Goal: Navigation & Orientation: Find specific page/section

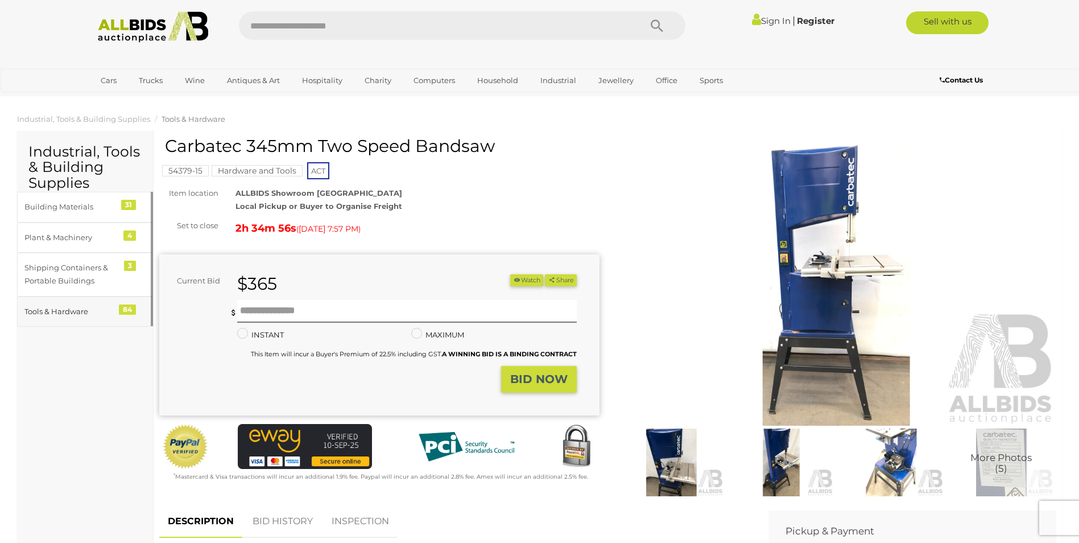
click at [125, 308] on div "84" at bounding box center [127, 309] width 17 height 10
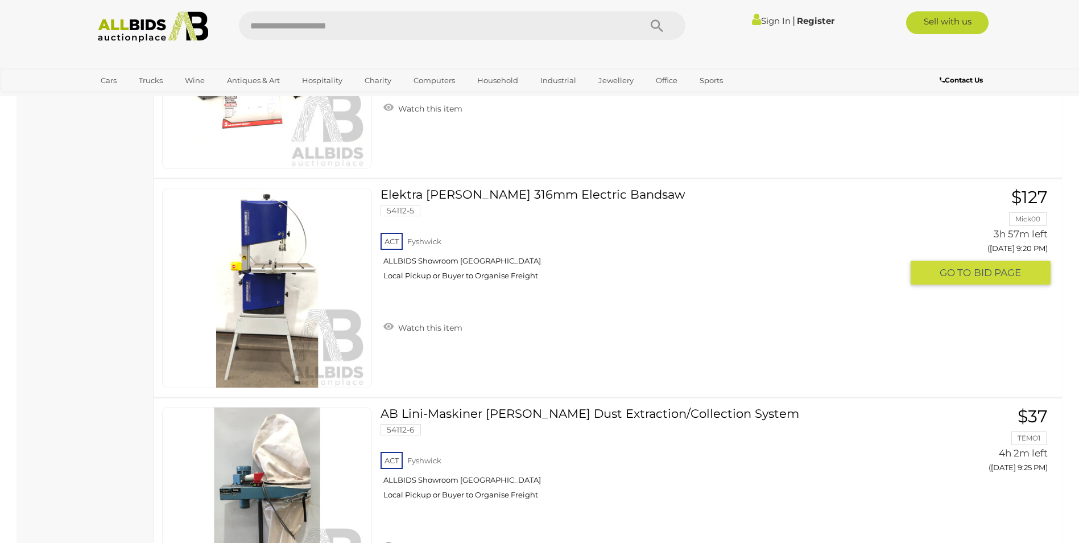
scroll to position [10579, 0]
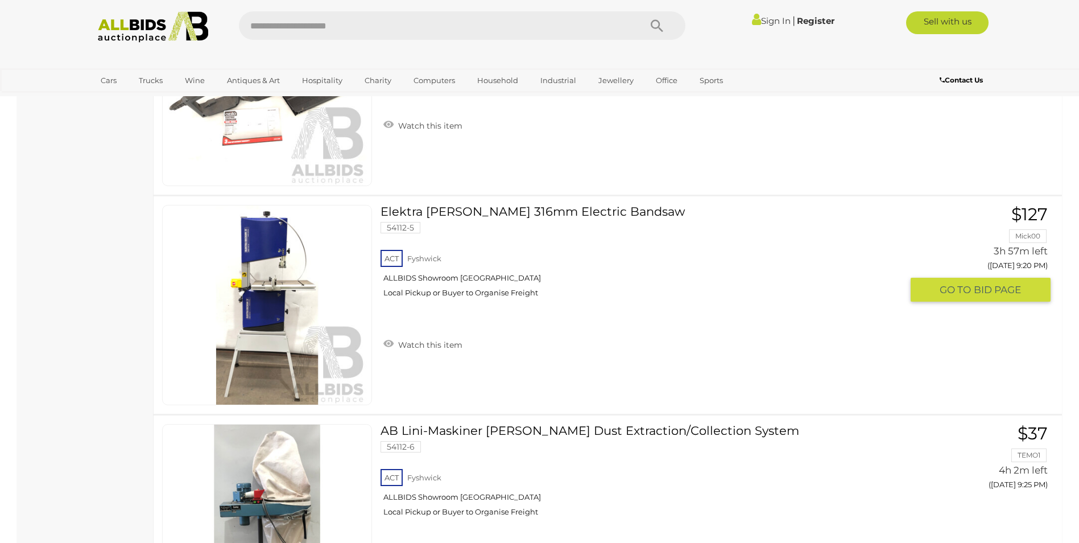
click at [280, 298] on link at bounding box center [267, 305] width 210 height 200
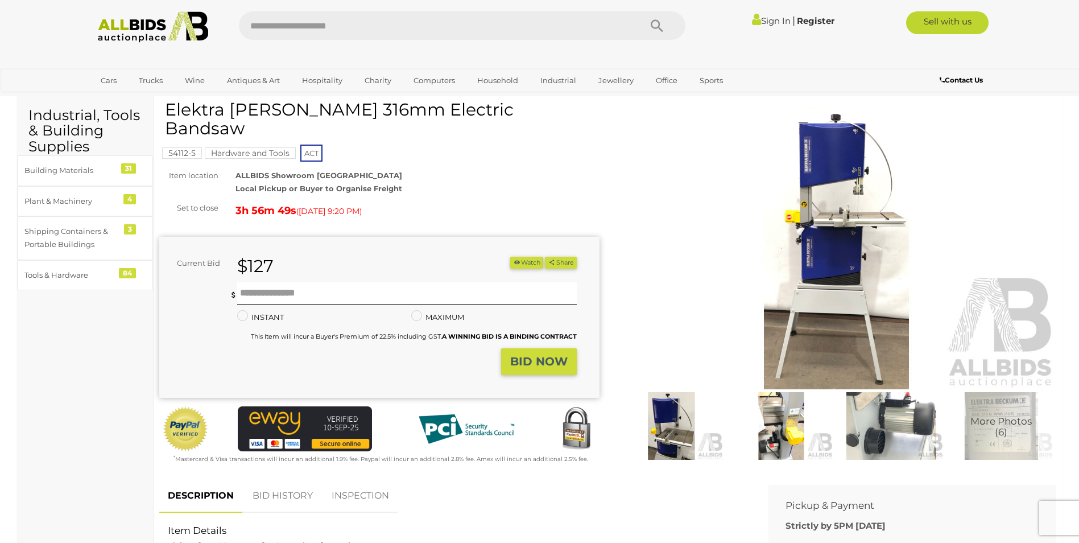
scroll to position [57, 0]
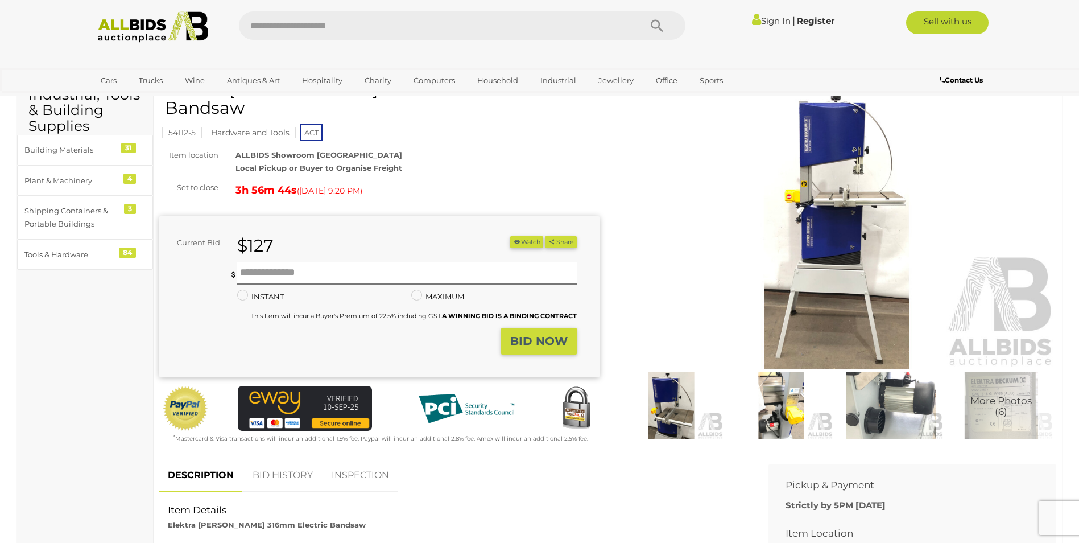
click at [795, 401] on img at bounding box center [781, 405] width 104 height 67
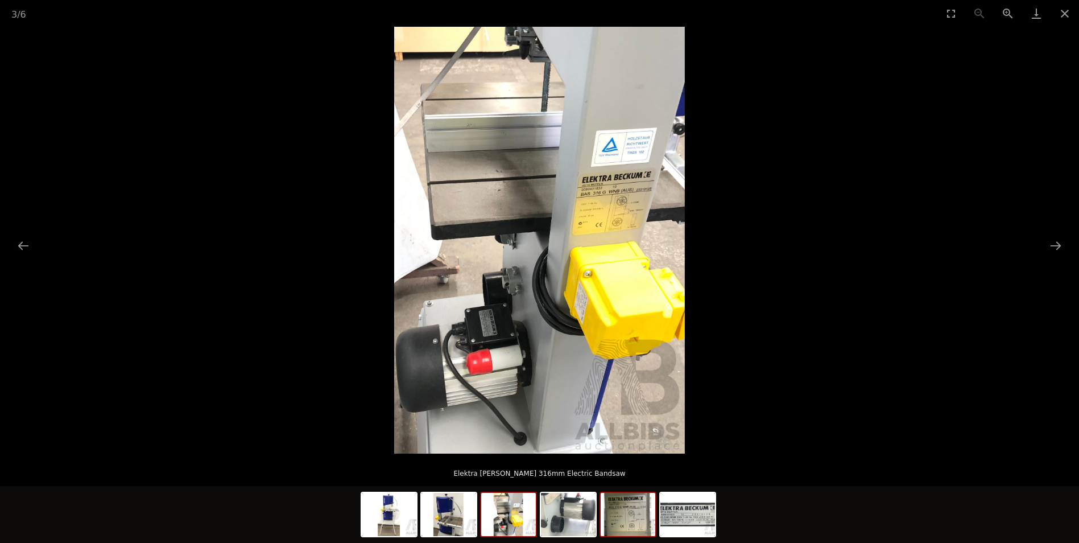
click at [642, 517] on img at bounding box center [628, 514] width 55 height 43
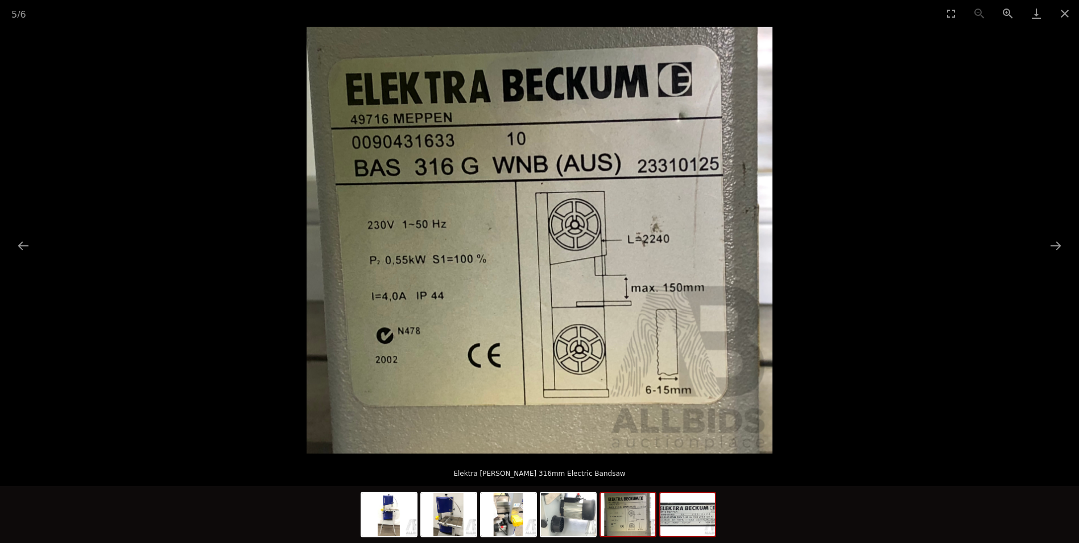
click at [691, 518] on img at bounding box center [688, 514] width 55 height 43
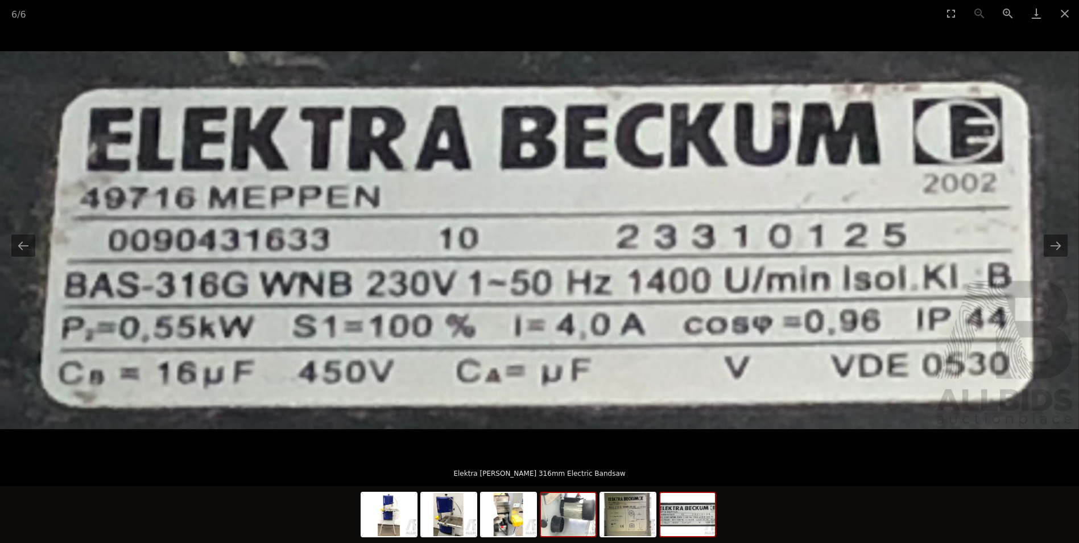
click at [577, 516] on img at bounding box center [568, 514] width 55 height 43
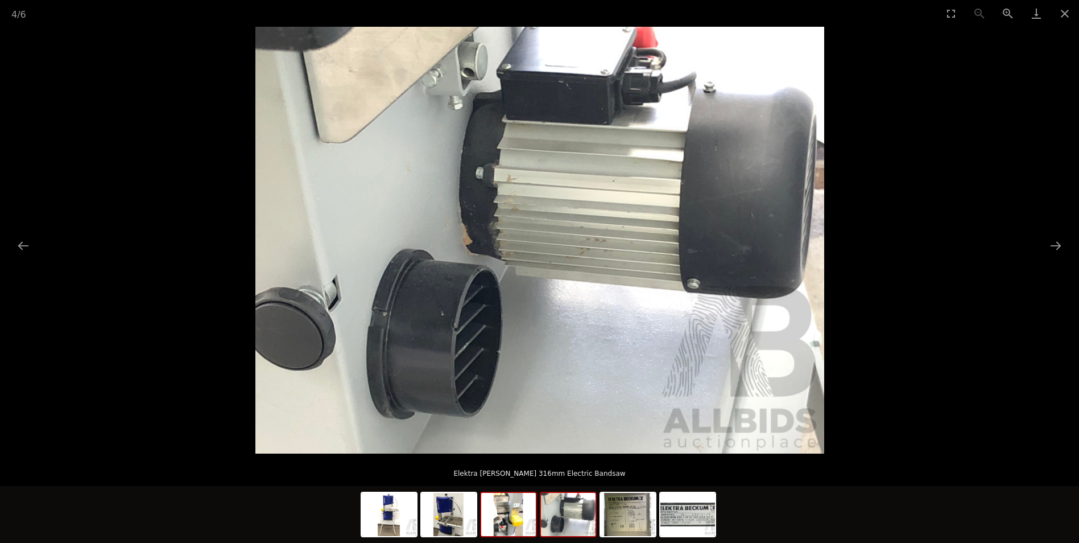
click at [505, 523] on img at bounding box center [508, 514] width 55 height 43
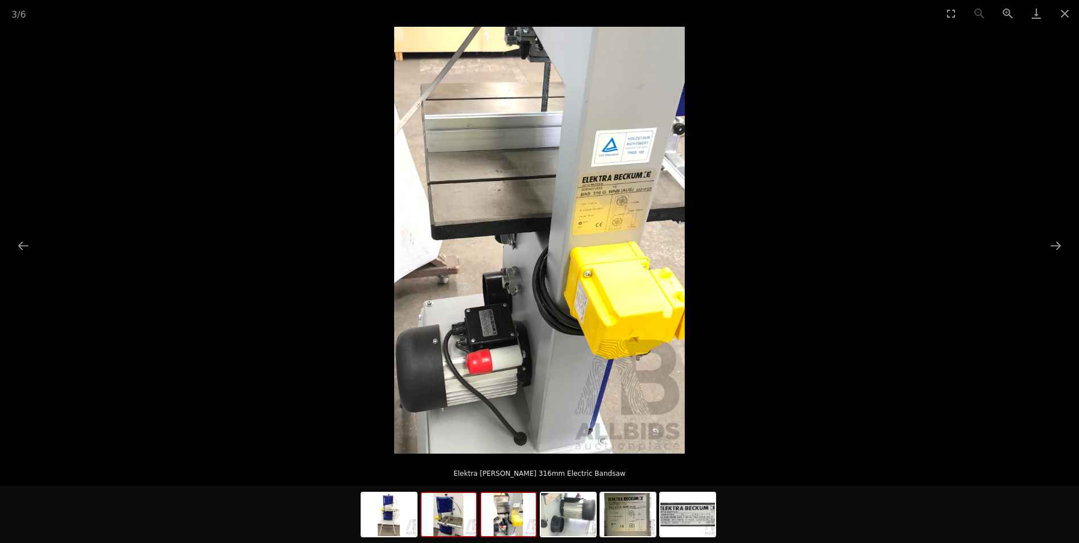
click at [446, 522] on img at bounding box center [449, 514] width 55 height 43
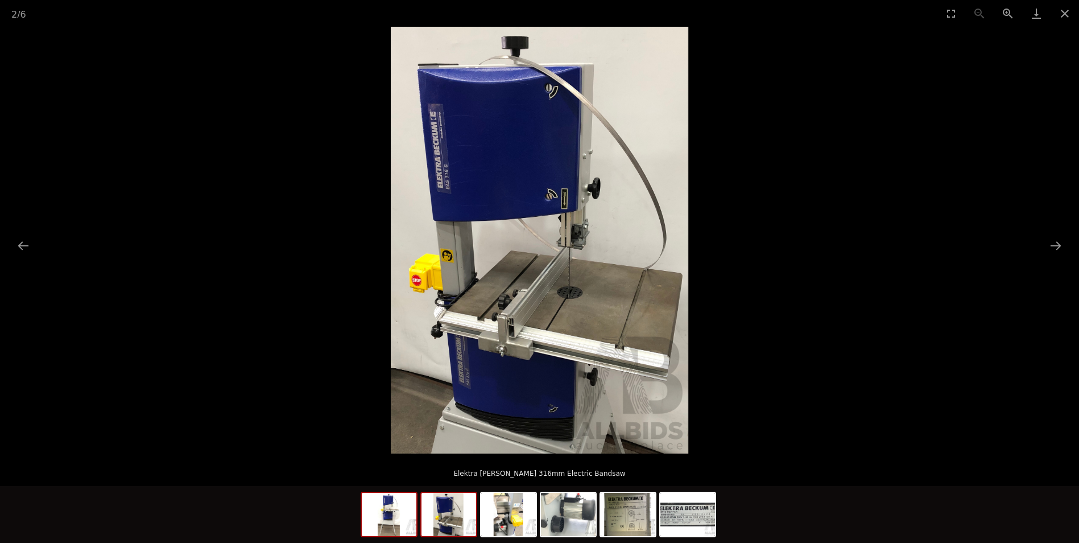
click at [404, 522] on img at bounding box center [389, 514] width 55 height 43
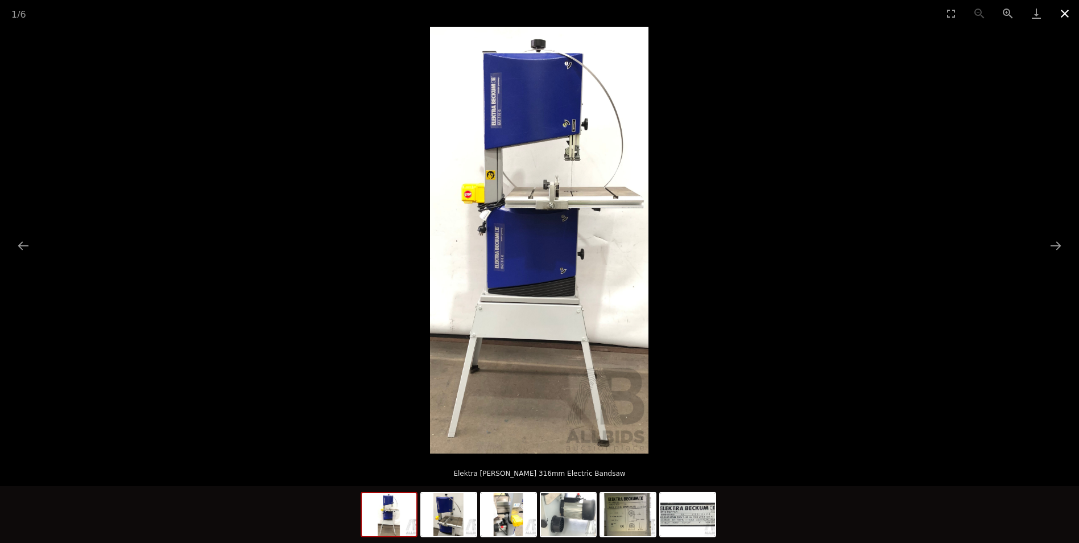
click at [1064, 11] on button "Close gallery" at bounding box center [1065, 13] width 28 height 27
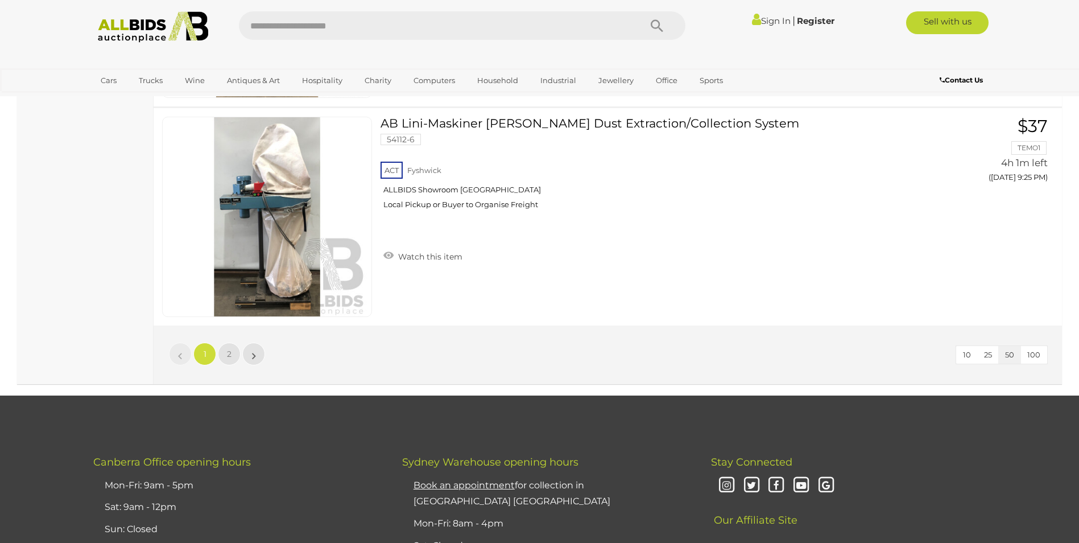
scroll to position [10829, 0]
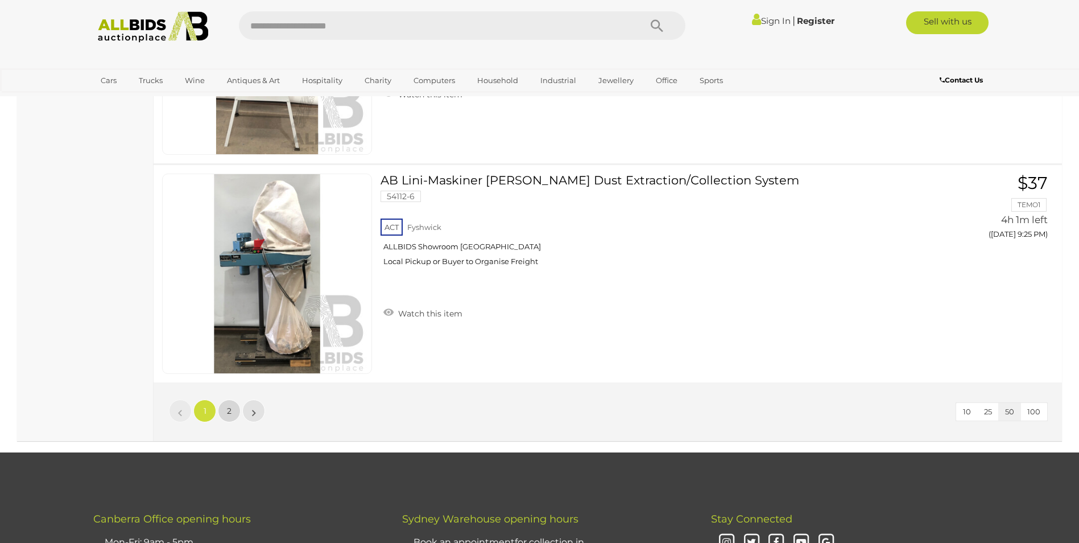
click at [230, 410] on span "2" at bounding box center [229, 411] width 5 height 10
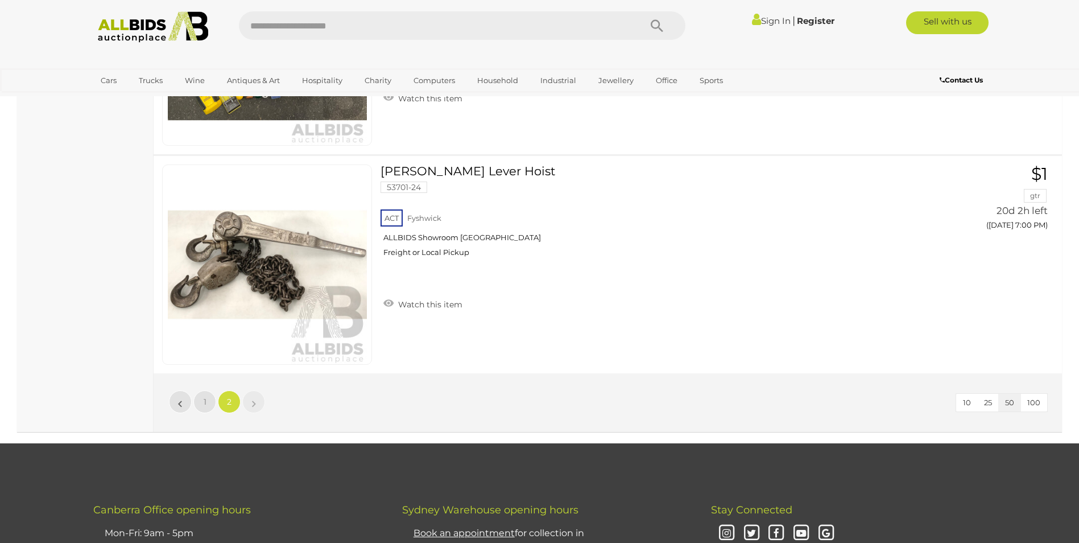
scroll to position [7371, 0]
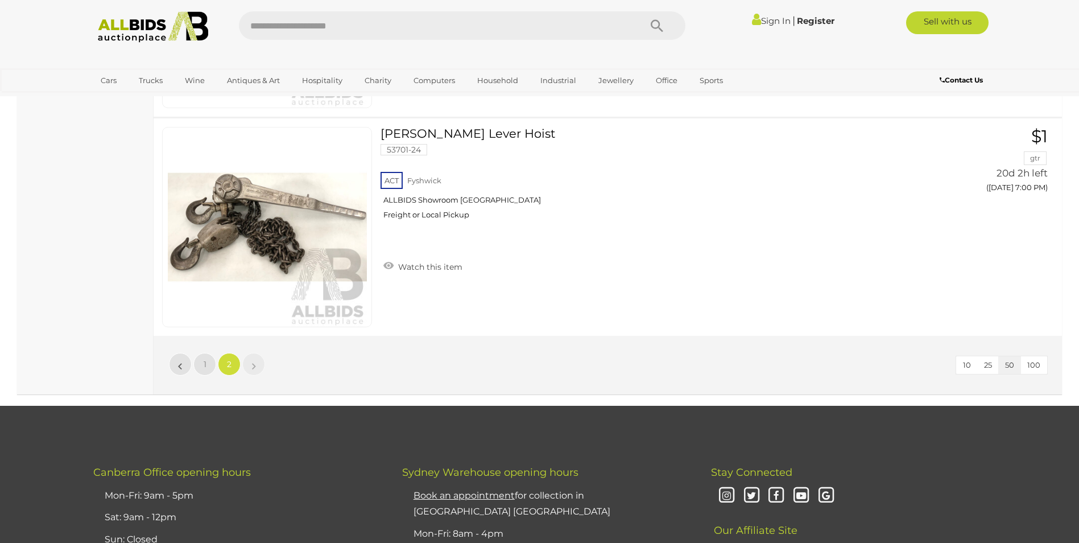
scroll to position [146, 0]
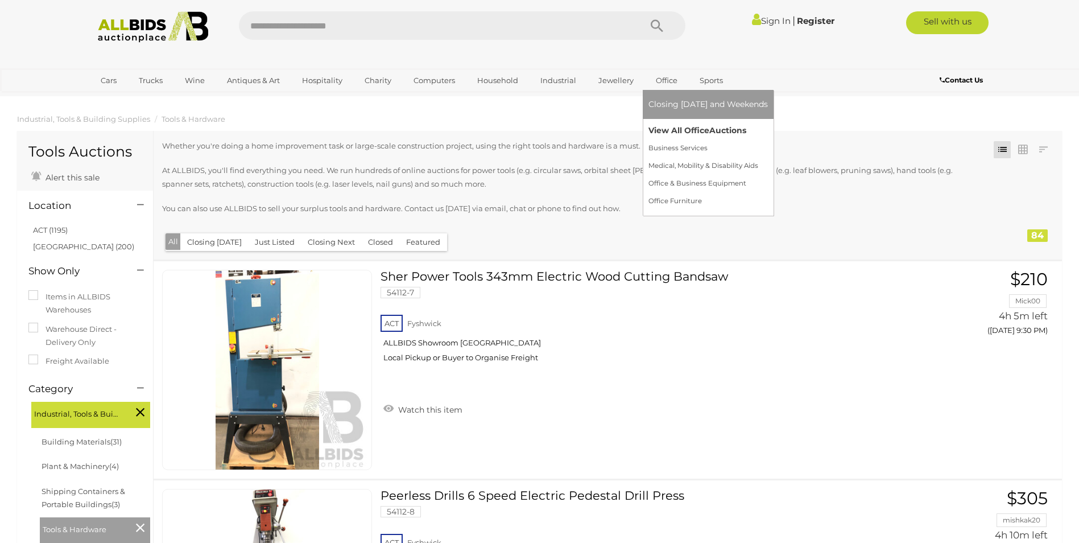
click at [687, 129] on link "View All Office Auctions" at bounding box center [708, 131] width 119 height 18
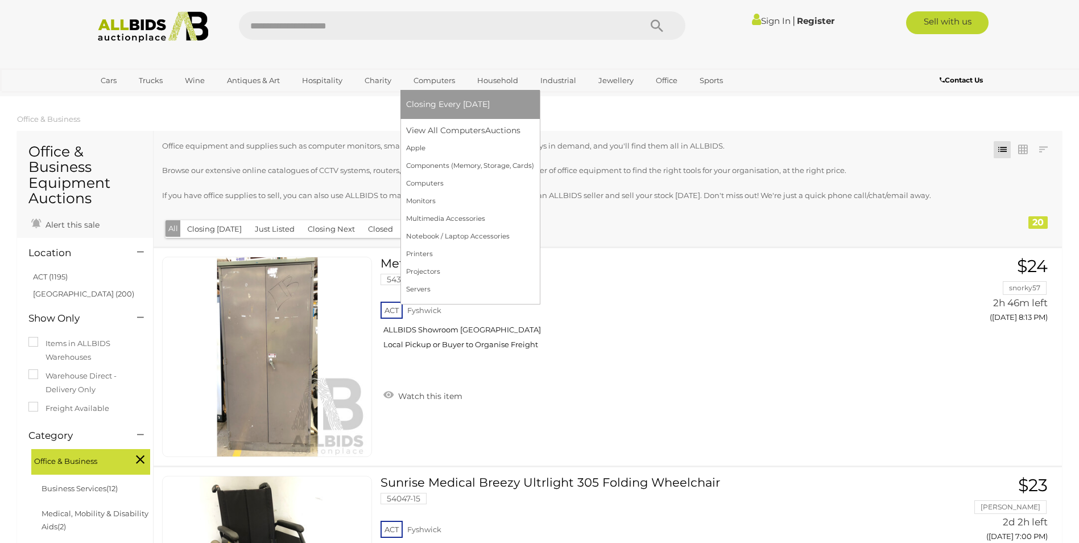
click at [431, 76] on link "Computers" at bounding box center [434, 80] width 56 height 19
click at [432, 78] on link "Computers" at bounding box center [434, 80] width 56 height 19
click at [427, 75] on link "Computers" at bounding box center [434, 80] width 56 height 19
click at [435, 131] on link "View All Computers Auctions" at bounding box center [470, 131] width 128 height 18
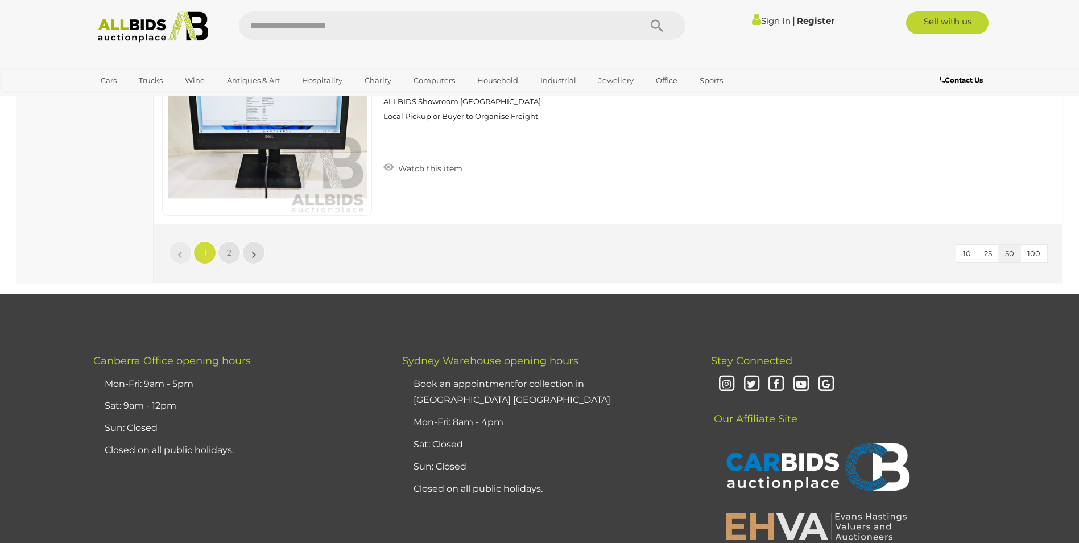
scroll to position [11037, 0]
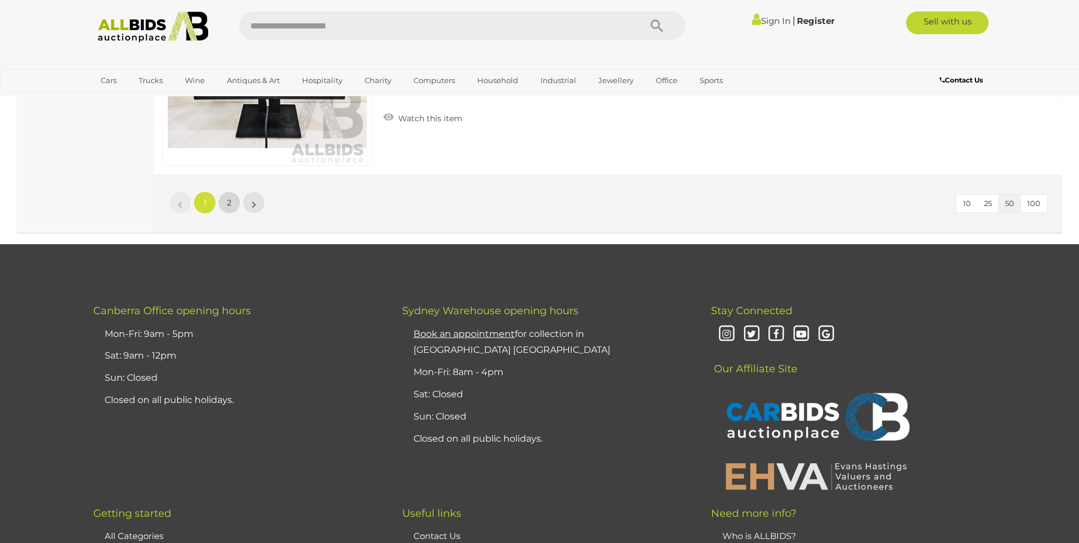
click at [225, 197] on link "2" at bounding box center [229, 202] width 23 height 23
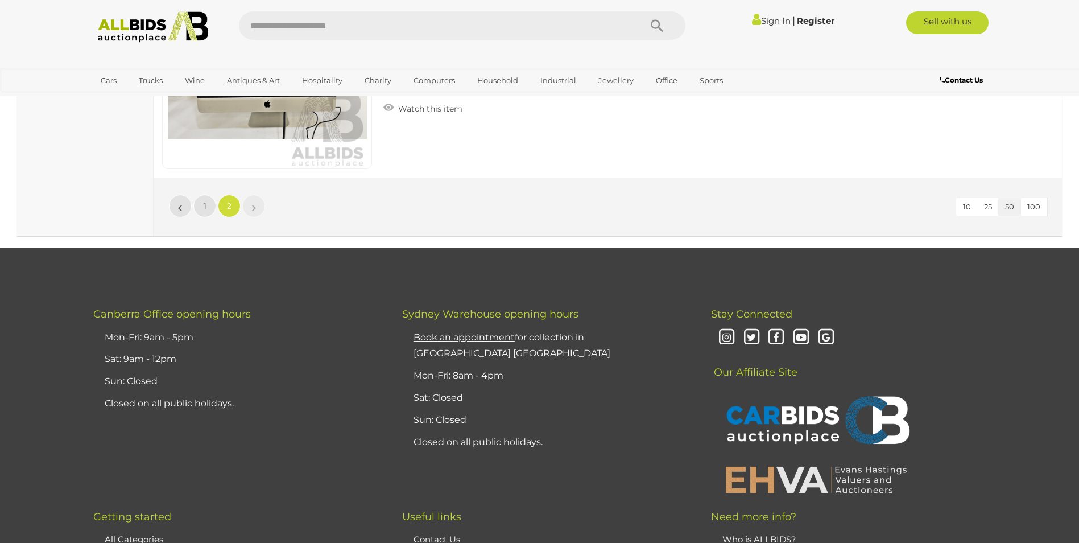
scroll to position [5778, 0]
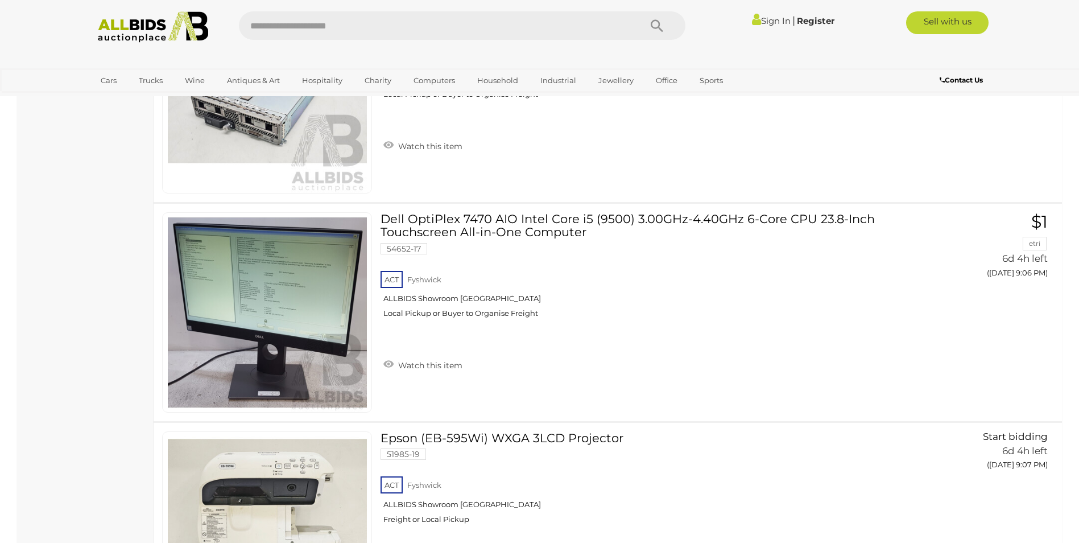
scroll to position [146, 0]
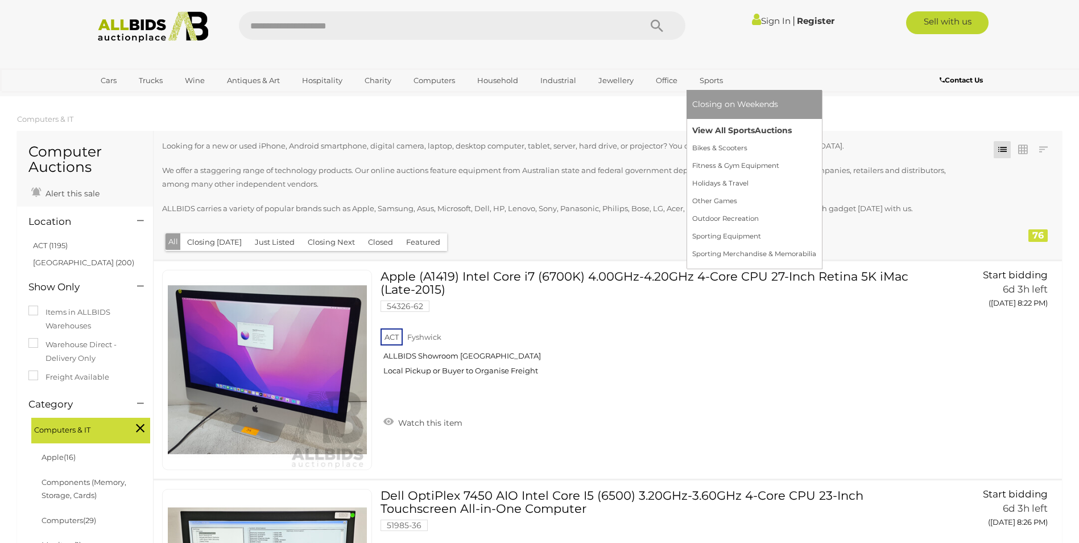
click at [718, 125] on link "View All Sports Auctions" at bounding box center [754, 131] width 124 height 18
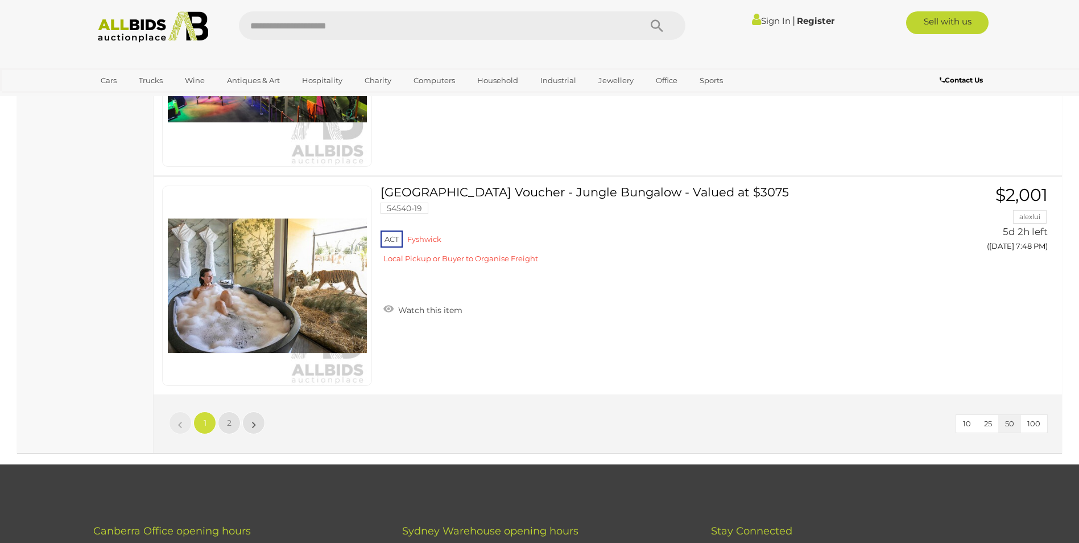
scroll to position [10810, 0]
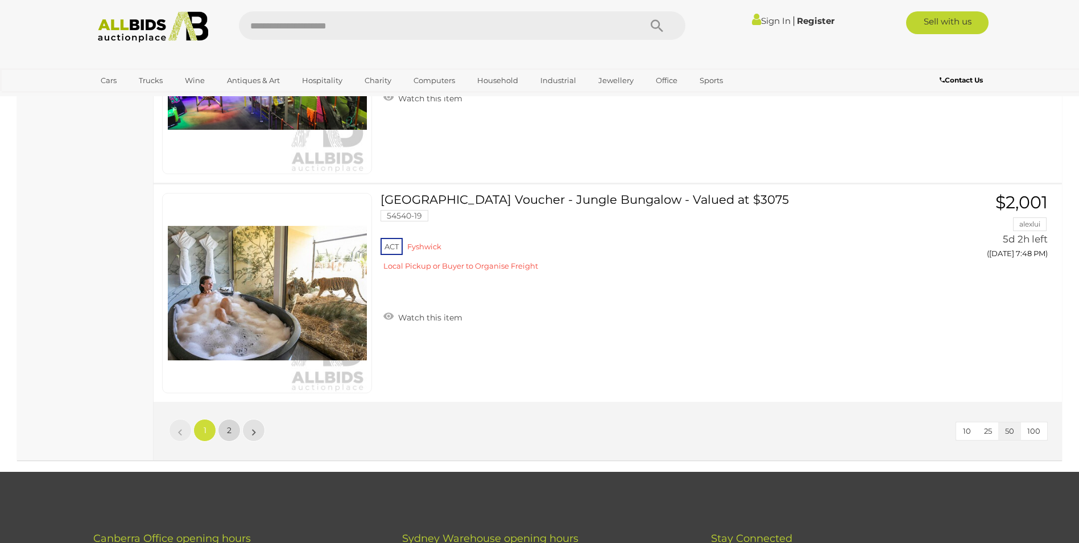
click at [230, 427] on span "2" at bounding box center [229, 430] width 5 height 10
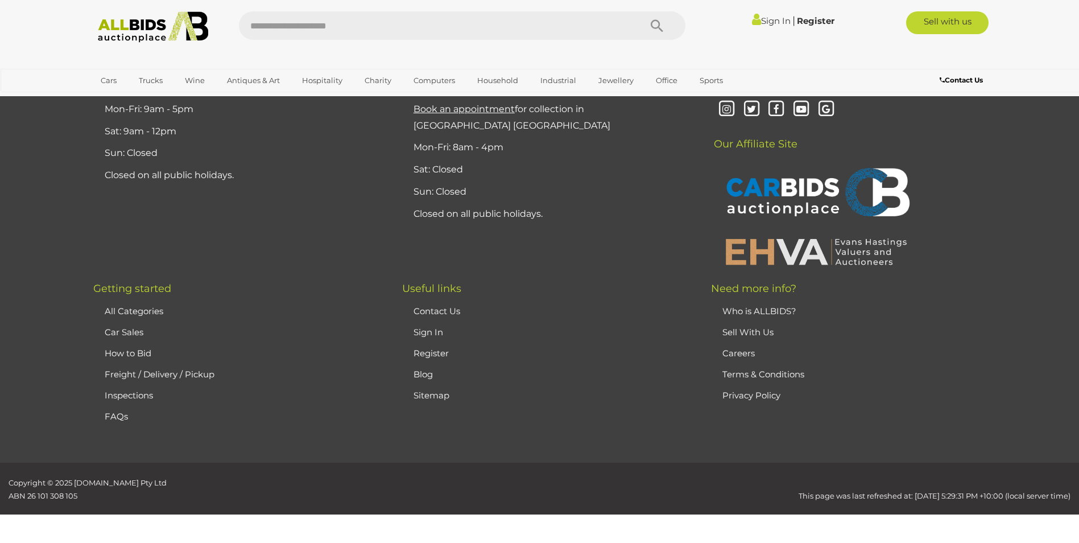
scroll to position [146, 0]
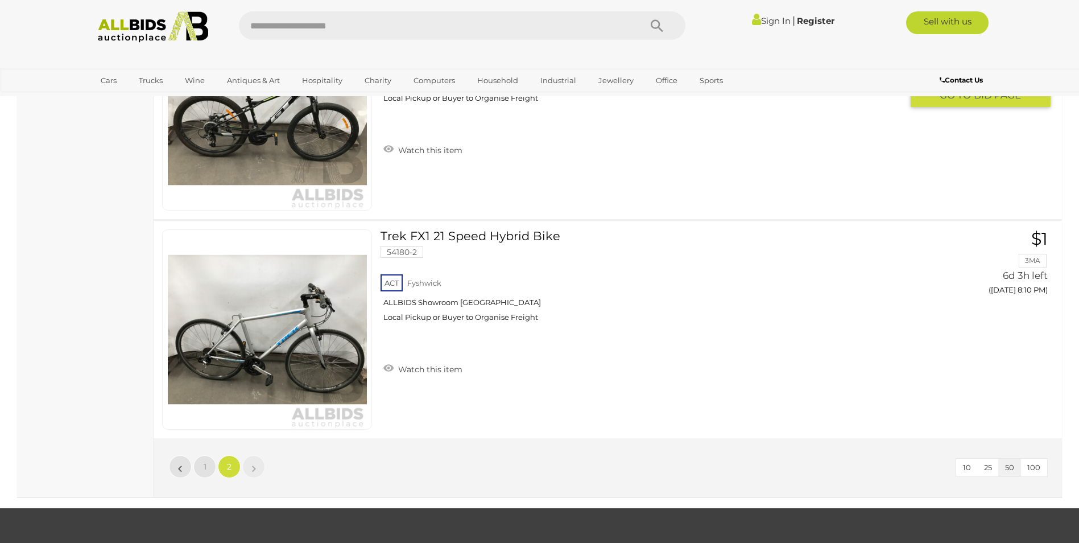
scroll to position [4697, 0]
